Goal: Complete application form

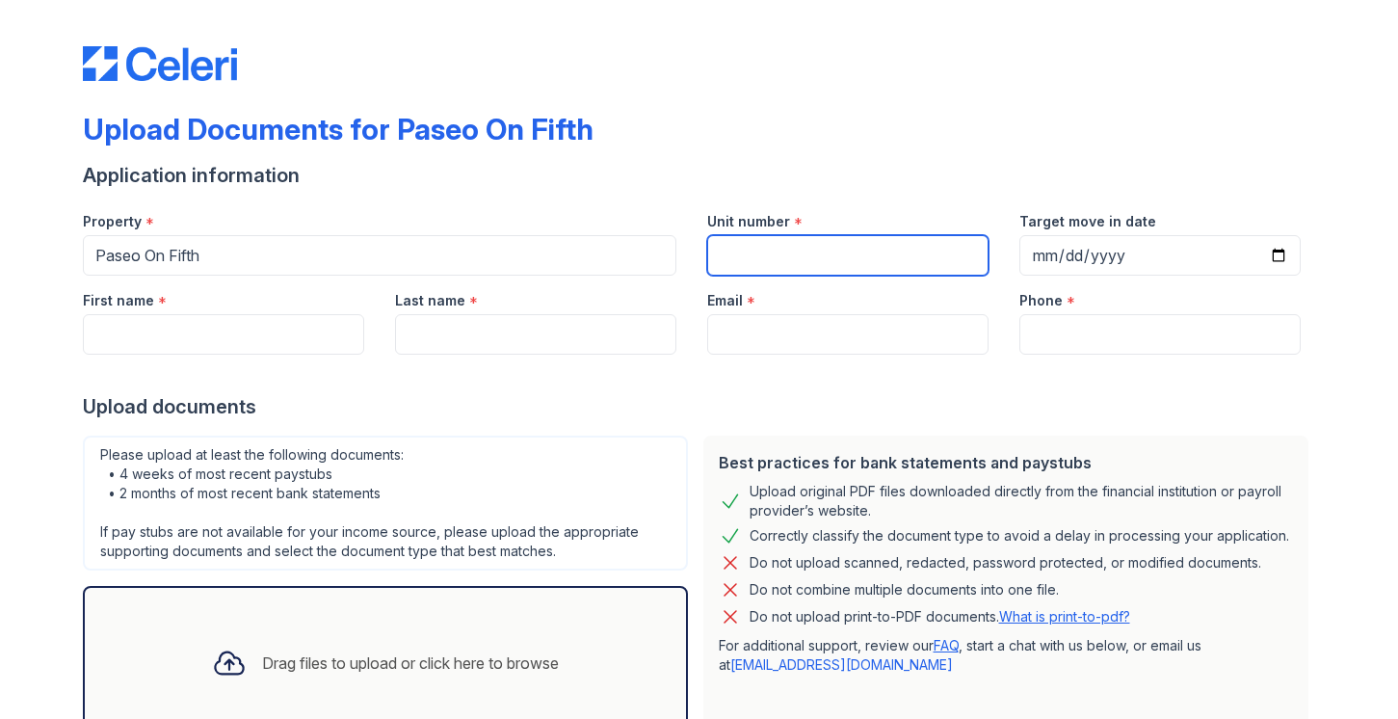
click at [793, 263] on input "Unit number" at bounding box center [847, 255] width 281 height 40
type input "310"
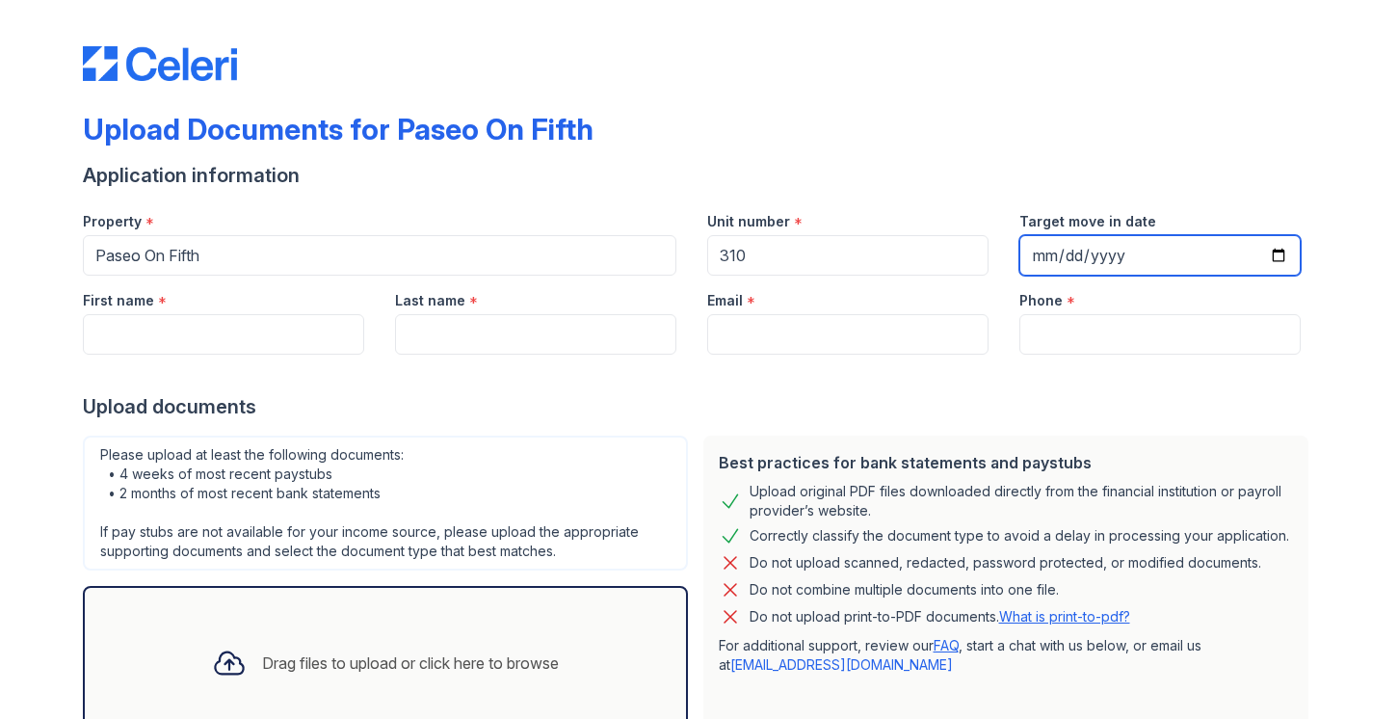
click at [1281, 253] on input "Target move in date" at bounding box center [1159, 255] width 281 height 40
type input "2025-09-04"
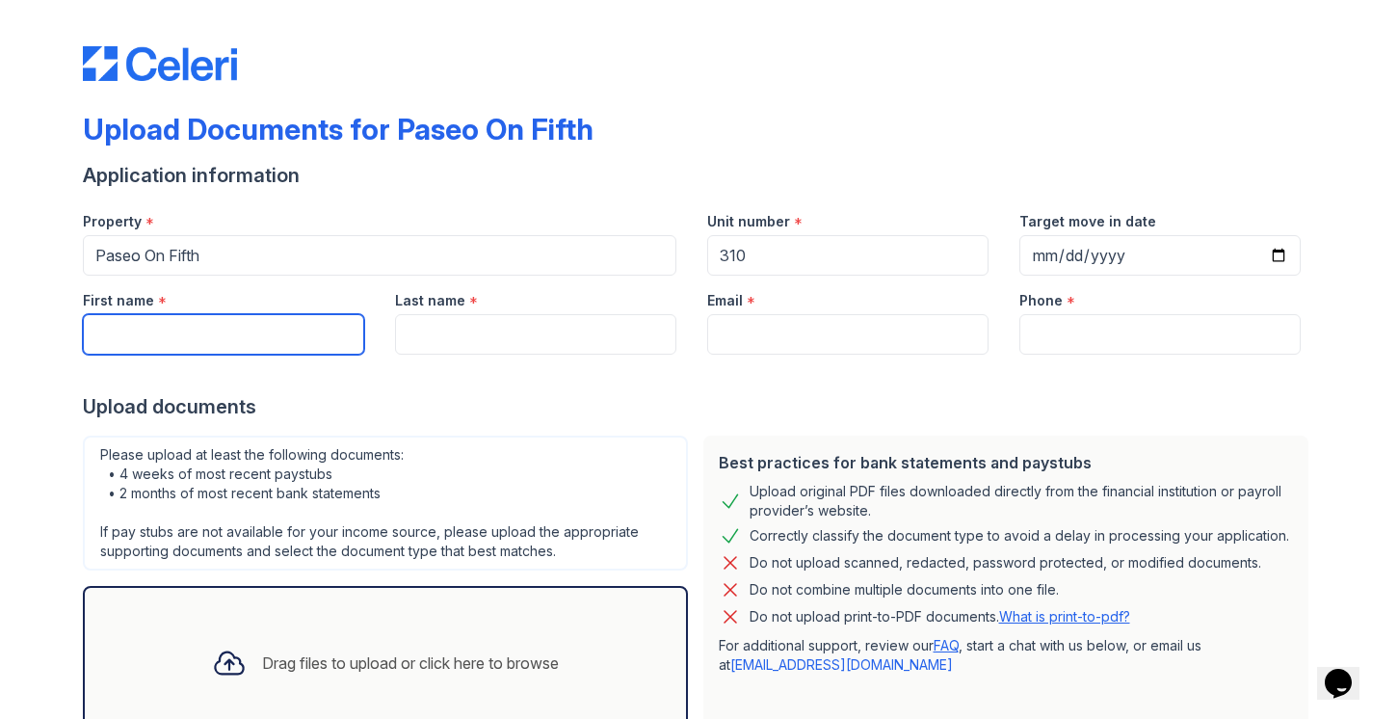
click at [287, 341] on input "First name" at bounding box center [223, 334] width 281 height 40
type input "Donna"
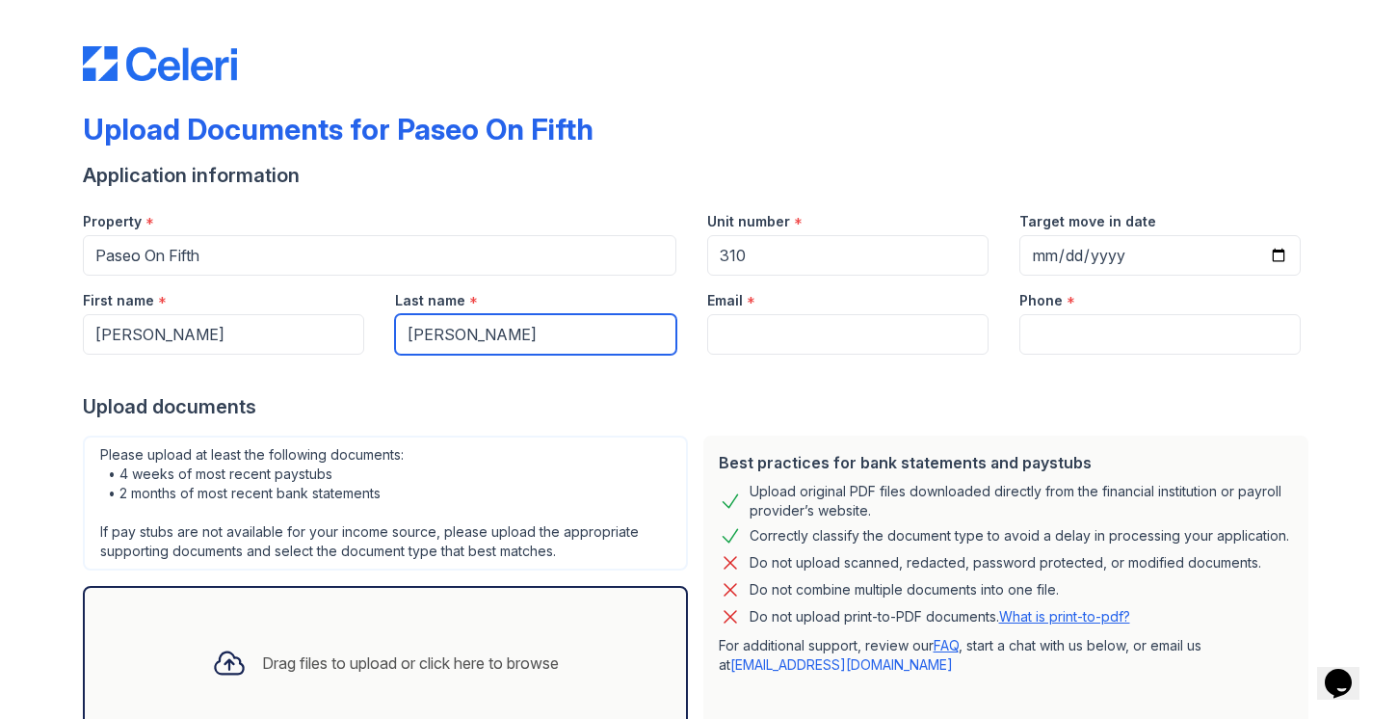
type input "Jones"
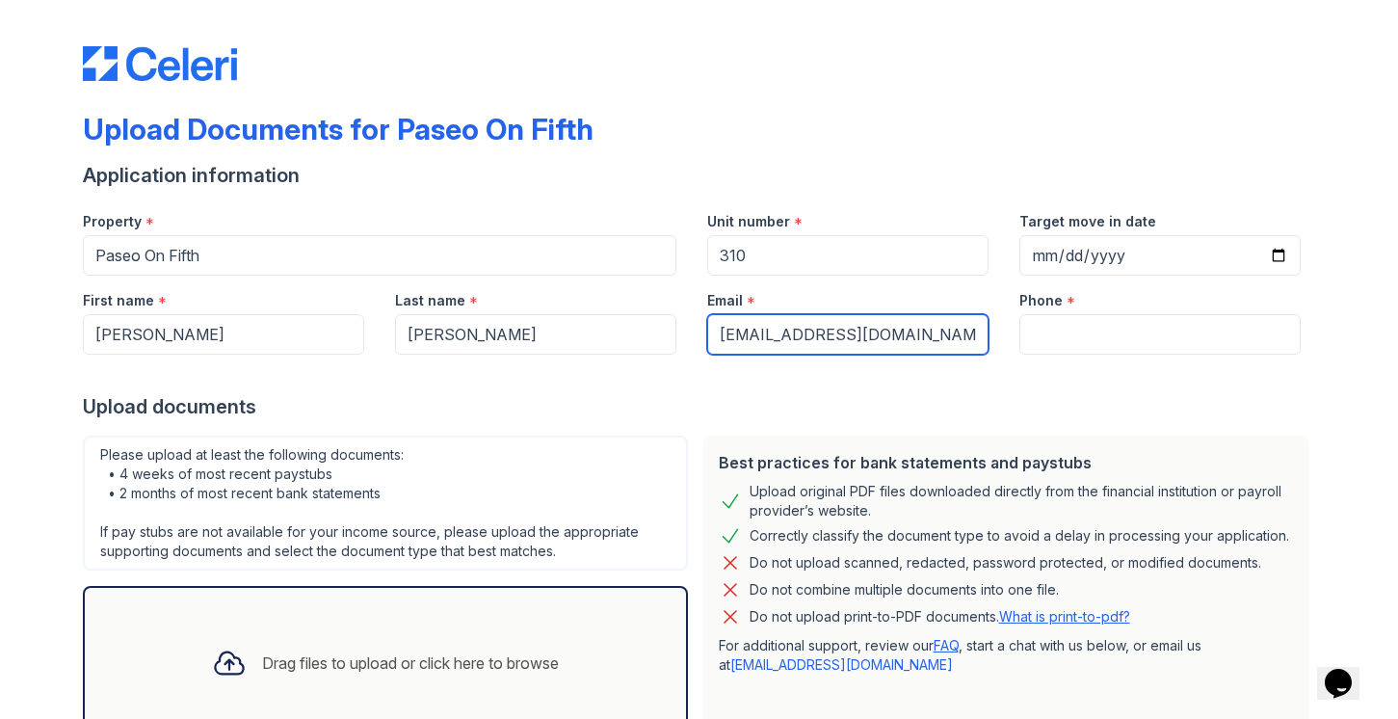
type input "dkj561@gmail.com"
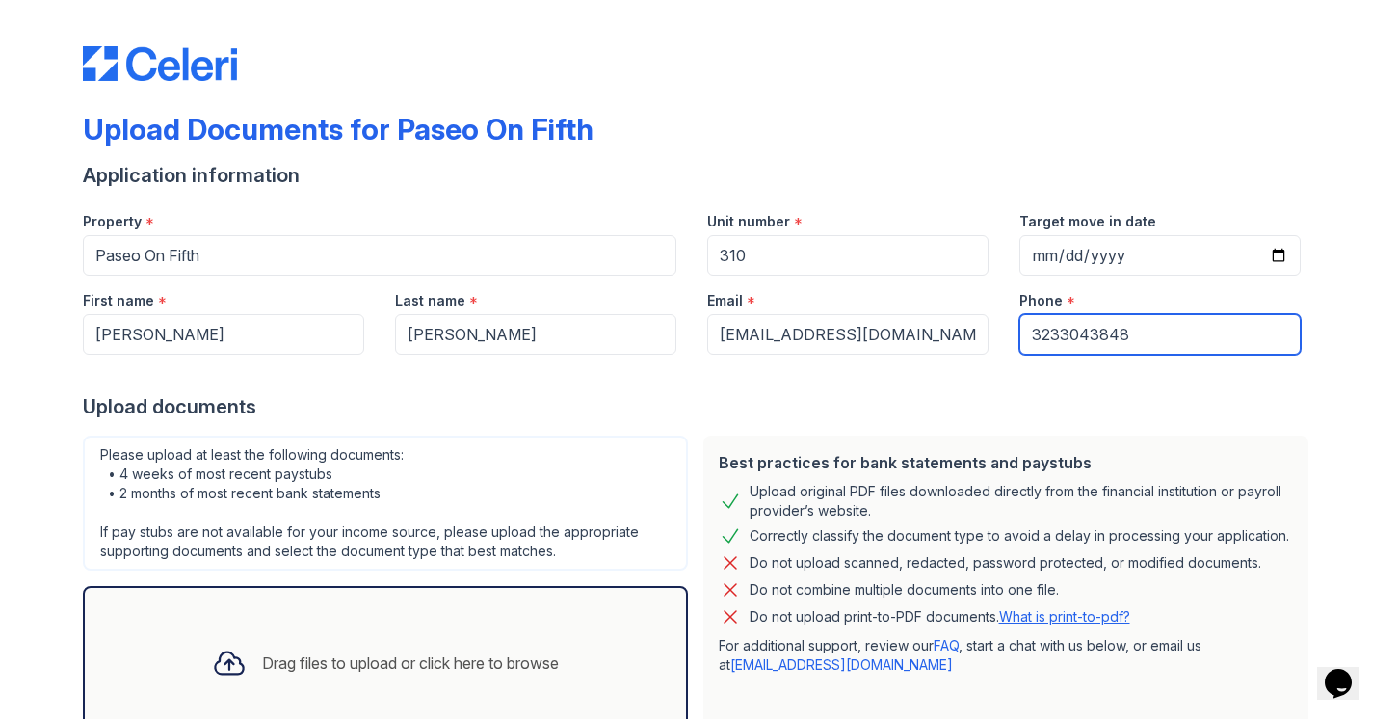
type input "3233043848"
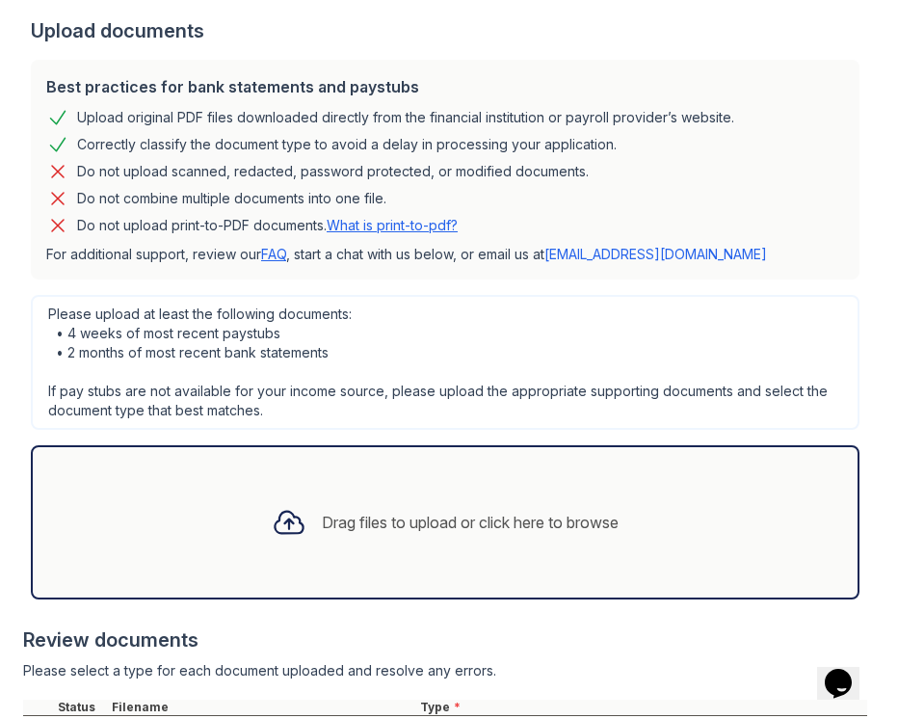
scroll to position [557, 0]
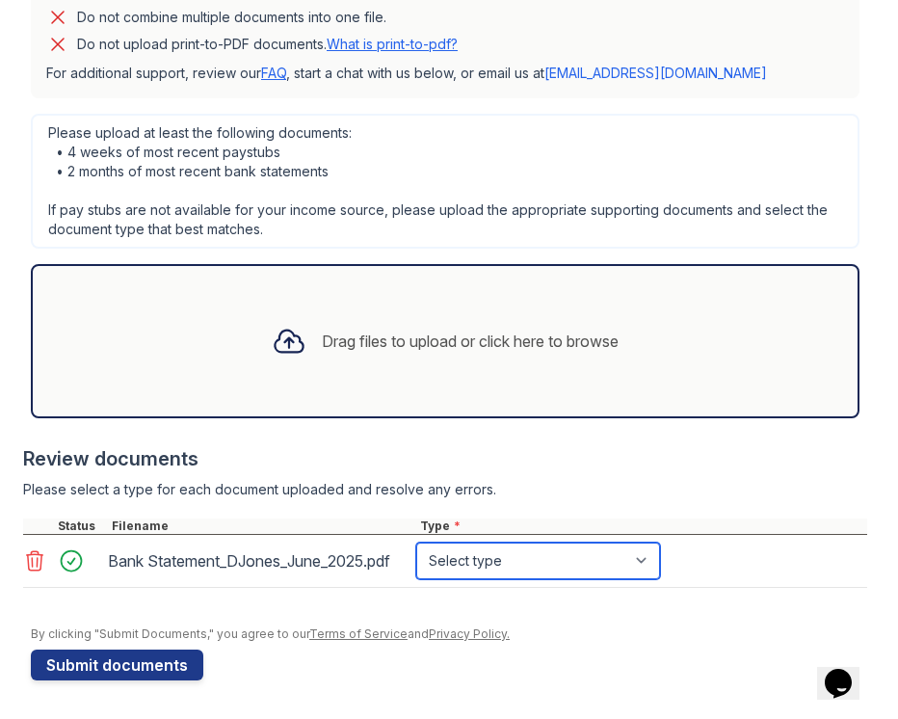
click at [648, 561] on select "Select type Paystub Bank Statement Offer Letter Tax Documents Benefit Award Let…" at bounding box center [538, 560] width 244 height 37
select select "bank_statement"
click at [416, 542] on select "Select type Paystub Bank Statement Offer Letter Tax Documents Benefit Award Let…" at bounding box center [538, 560] width 244 height 37
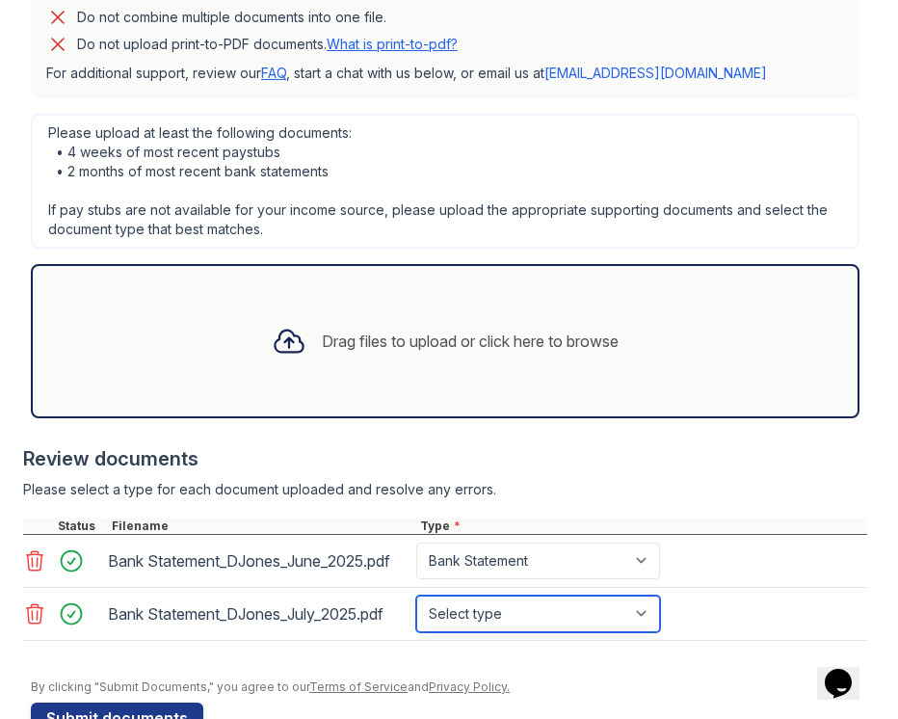
click at [652, 610] on select "Select type Paystub Bank Statement Offer Letter Tax Documents Benefit Award Let…" at bounding box center [538, 613] width 244 height 37
select select "bank_statement"
click at [416, 595] on select "Select type Paystub Bank Statement Offer Letter Tax Documents Benefit Award Let…" at bounding box center [538, 613] width 244 height 37
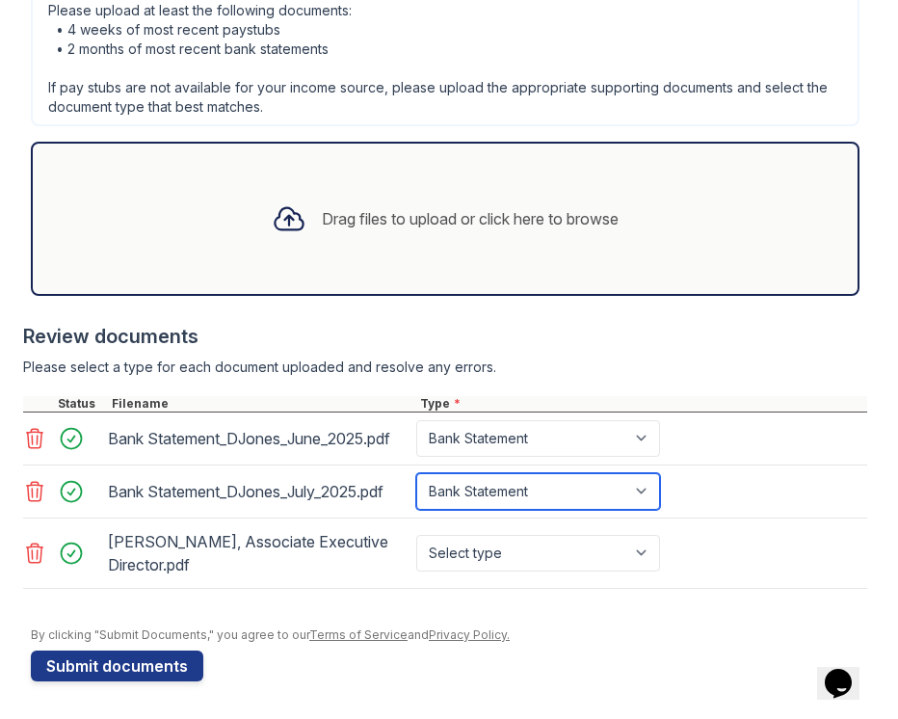
scroll to position [680, 0]
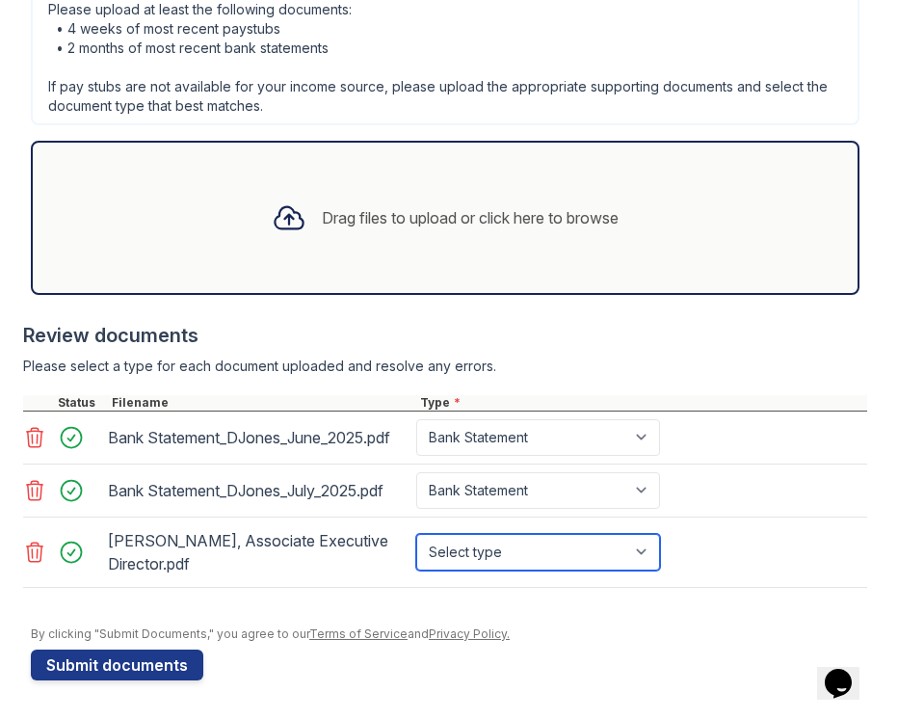
click at [642, 554] on select "Select type Paystub Bank Statement Offer Letter Tax Documents Benefit Award Let…" at bounding box center [538, 552] width 244 height 37
select select "offer_letter"
click at [416, 534] on select "Select type Paystub Bank Statement Offer Letter Tax Documents Benefit Award Let…" at bounding box center [538, 552] width 244 height 37
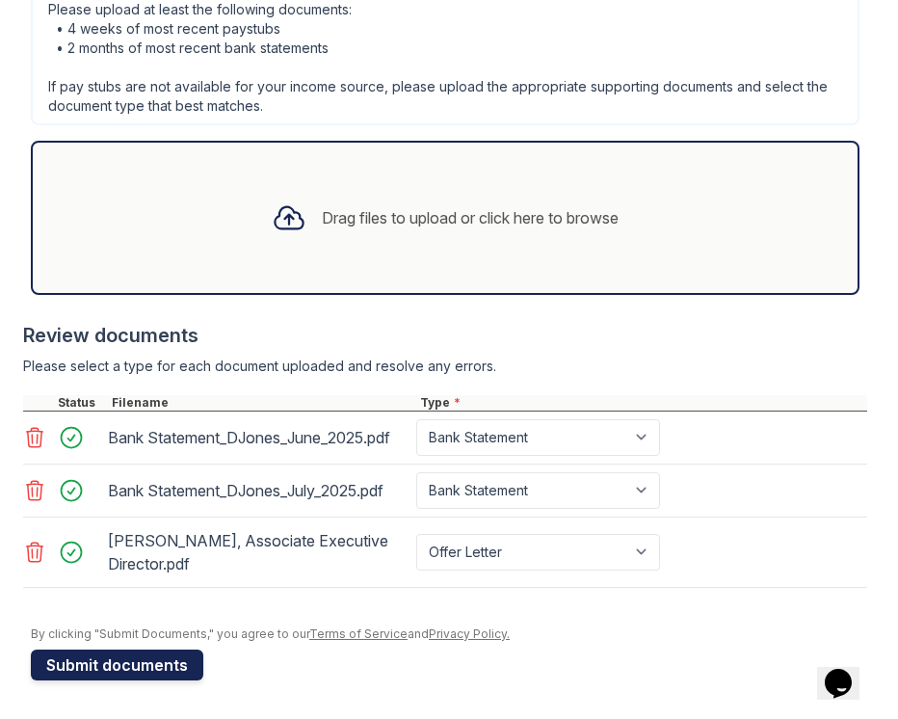
click at [141, 666] on button "Submit documents" at bounding box center [117, 664] width 172 height 31
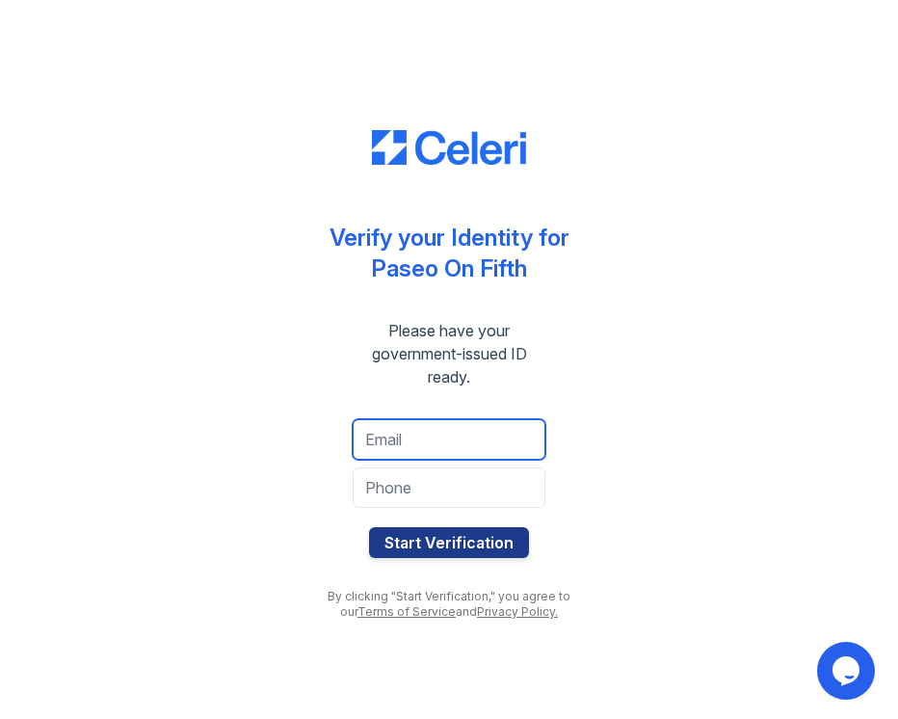
click at [425, 439] on input "email" at bounding box center [449, 439] width 193 height 40
type input "[EMAIL_ADDRESS][DOMAIN_NAME]"
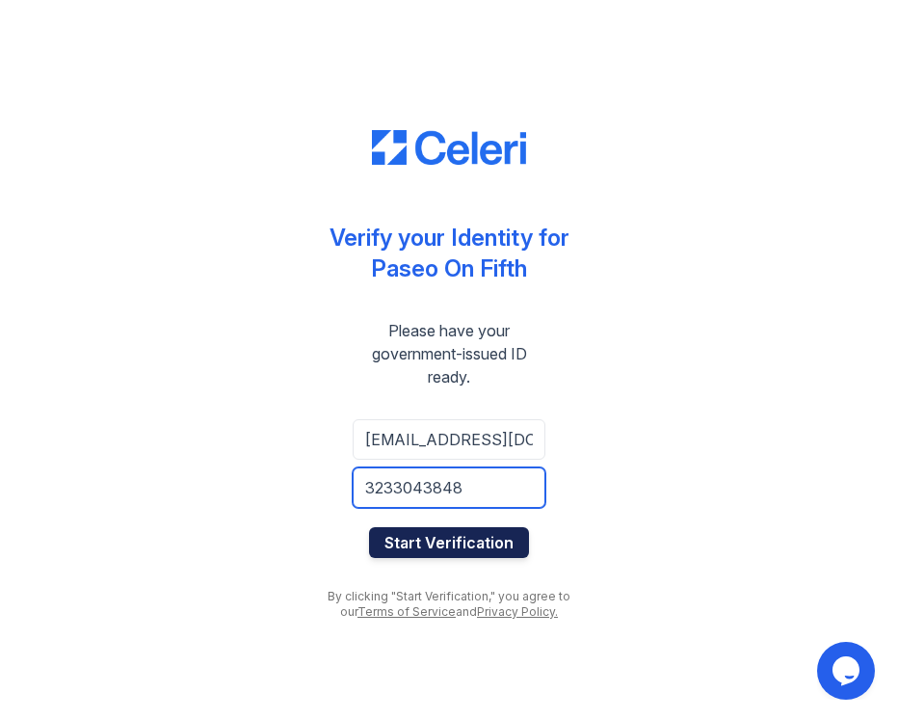
type input "3233043848"
click at [426, 547] on button "Start Verification" at bounding box center [449, 542] width 160 height 31
